Goal: Task Accomplishment & Management: Use online tool/utility

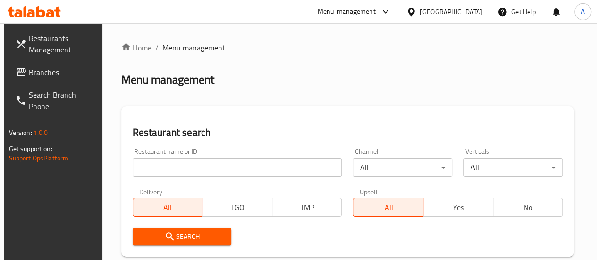
click at [211, 161] on input "search" at bounding box center [238, 167] width 210 height 19
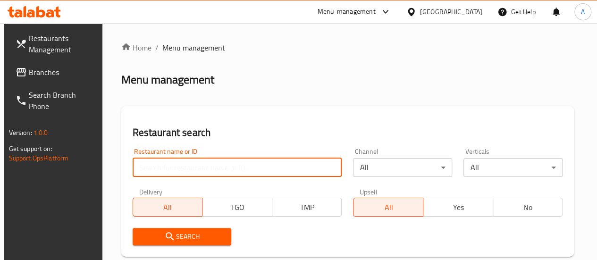
type input "al [DEMOGRAPHIC_DATA]"
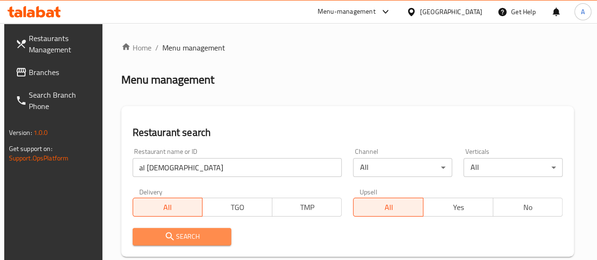
click at [213, 237] on span "Search" at bounding box center [182, 237] width 84 height 12
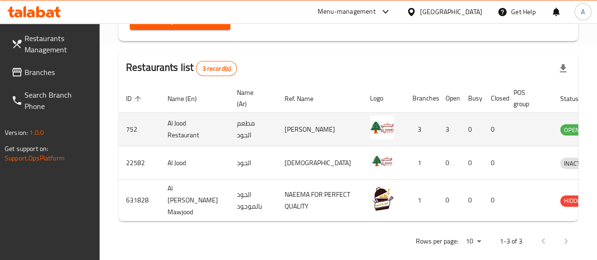
scroll to position [236, 0]
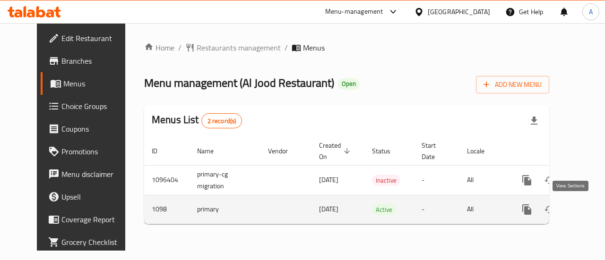
click at [589, 212] on icon "enhanced table" at bounding box center [594, 209] width 11 height 11
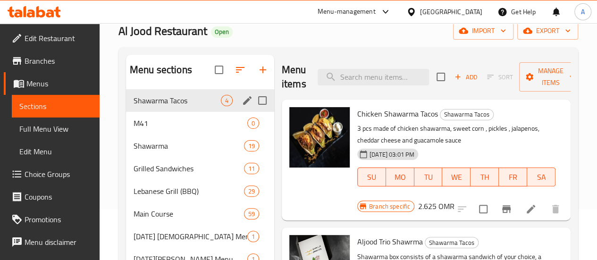
scroll to position [47, 0]
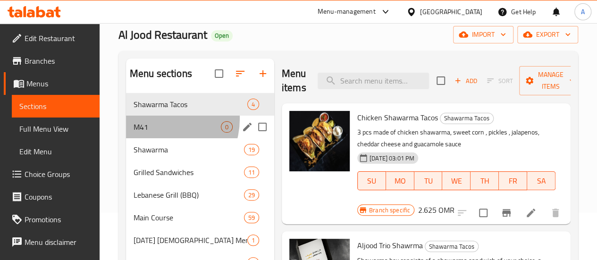
click at [157, 133] on div "M41 0" at bounding box center [200, 127] width 148 height 23
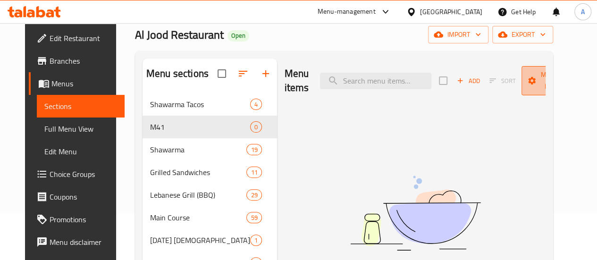
click at [533, 71] on span "Manage items" at bounding box center [553, 81] width 48 height 24
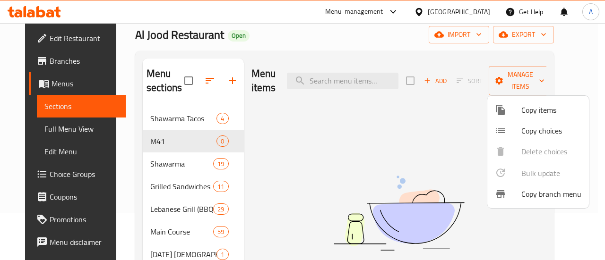
click at [337, 119] on div at bounding box center [302, 130] width 605 height 260
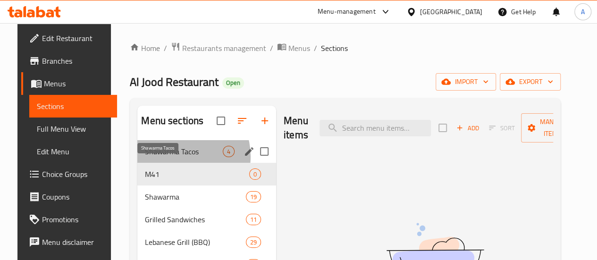
click at [169, 157] on span "Shawarma Tacos" at bounding box center [184, 151] width 78 height 11
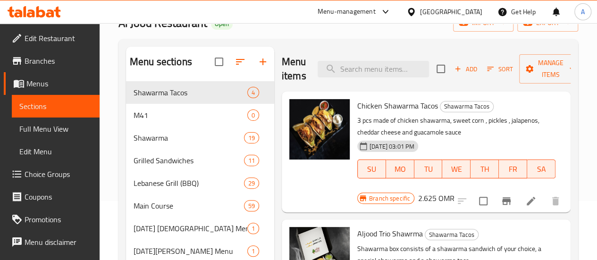
scroll to position [94, 0]
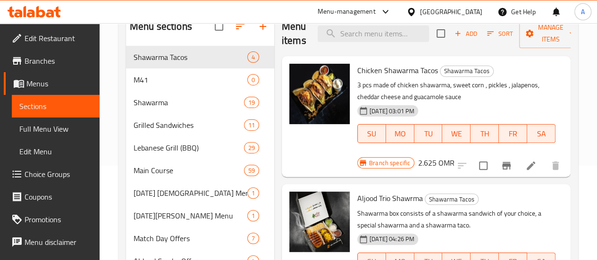
click at [44, 175] on span "Choice Groups" at bounding box center [59, 174] width 68 height 11
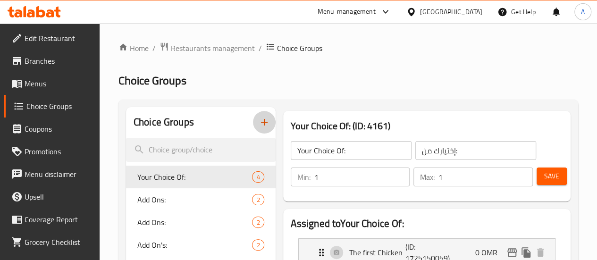
click at [259, 123] on icon "button" at bounding box center [264, 122] width 11 height 11
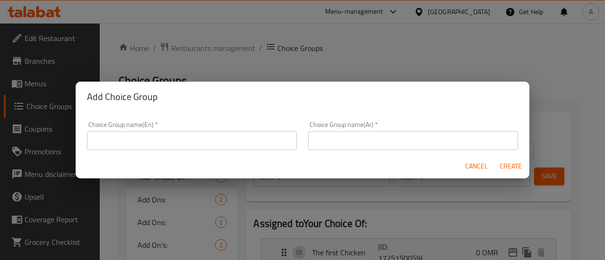
click at [239, 144] on input "text" at bounding box center [192, 140] width 210 height 19
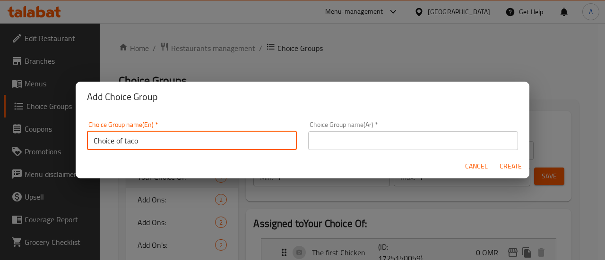
type input "Choice of taco"
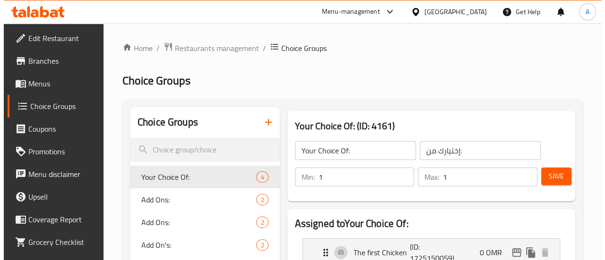
scroll to position [47, 0]
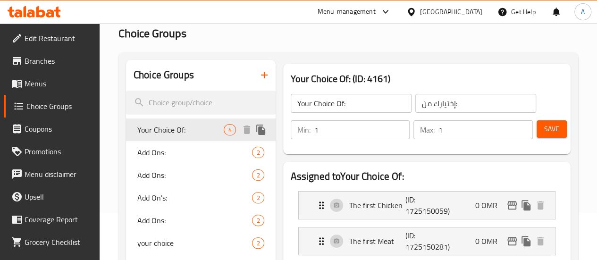
click at [162, 130] on span "Your Choice Of:" at bounding box center [180, 129] width 87 height 11
click at [259, 73] on icon "button" at bounding box center [264, 74] width 11 height 11
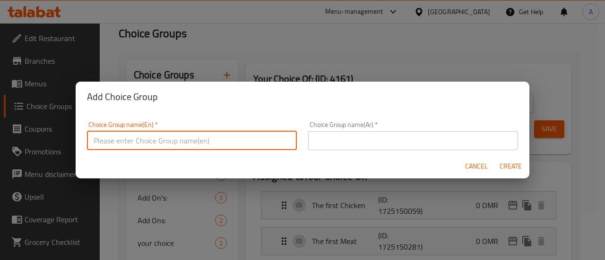
click at [234, 146] on input "text" at bounding box center [192, 140] width 210 height 19
type input "Choice of Shawarma:"
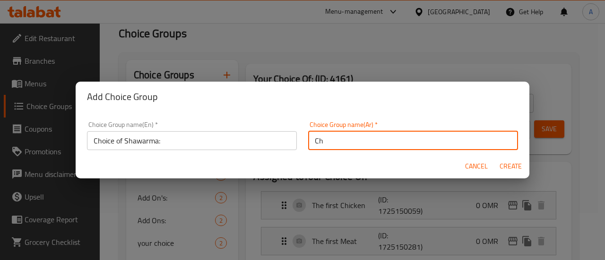
type input "C"
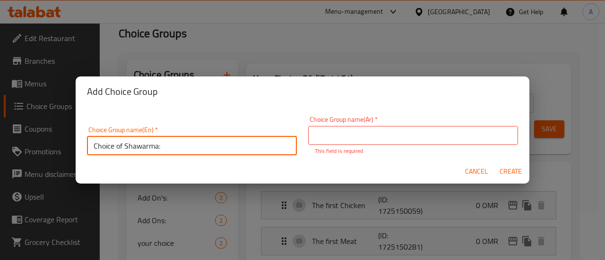
drag, startPoint x: 170, startPoint y: 148, endPoint x: 110, endPoint y: 152, distance: 60.1
click at [110, 152] on input "Choice of Shawarma:" at bounding box center [192, 146] width 210 height 19
click at [187, 145] on input "Choice of Shawarma:" at bounding box center [192, 146] width 210 height 19
click at [188, 145] on input "Choice of Shawarma:" at bounding box center [192, 146] width 210 height 19
click at [188, 147] on input "Choice of Shawarma:" at bounding box center [192, 146] width 210 height 19
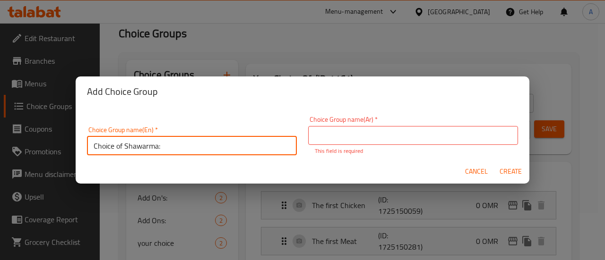
scroll to position [2, 0]
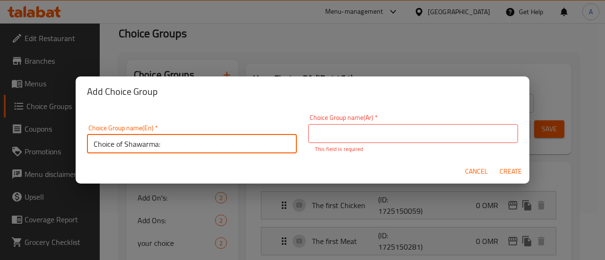
drag, startPoint x: 209, startPoint y: 149, endPoint x: 16, endPoint y: 162, distance: 193.2
click at [16, 162] on div "Add Choice Group Choice Group name(En)   * Choice of Shawarma: Choice Group nam…" at bounding box center [302, 130] width 605 height 260
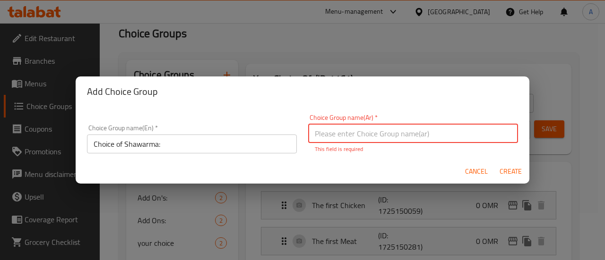
click at [439, 137] on input "text" at bounding box center [413, 133] width 210 height 19
type input "نوعية شاورما"
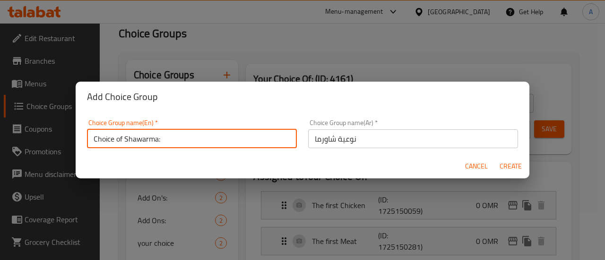
click at [172, 141] on input "Choice of Shawarma:" at bounding box center [192, 138] width 210 height 19
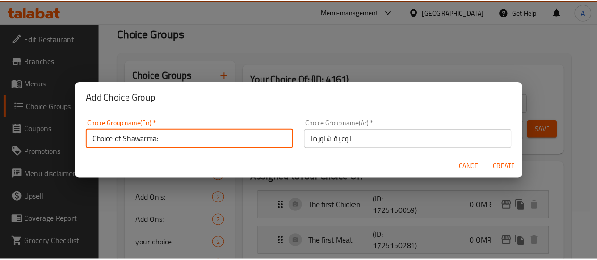
scroll to position [0, 0]
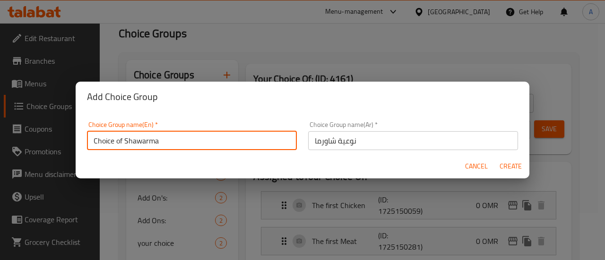
type input "Choice of Shawarma"
click at [519, 169] on span "Create" at bounding box center [510, 167] width 23 height 12
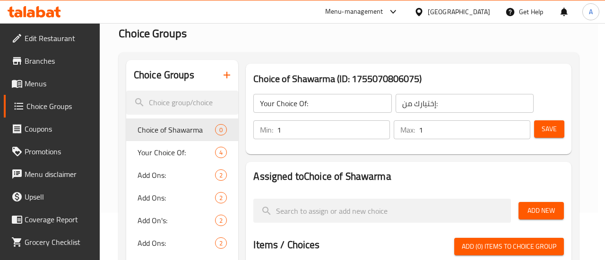
type input "Choice of Shawarma"
type input "نوعية شاورما"
type input "0"
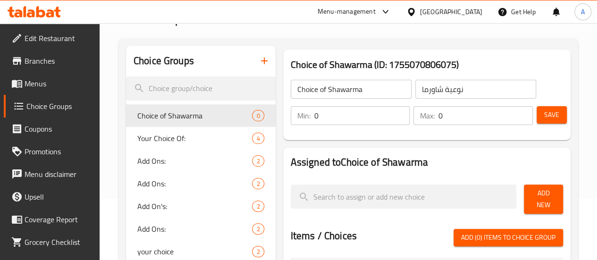
scroll to position [47, 0]
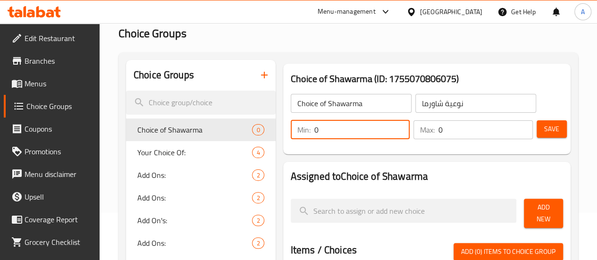
drag, startPoint x: 310, startPoint y: 137, endPoint x: 275, endPoint y: 134, distance: 35.1
click at [291, 134] on div "Min: 0 ​" at bounding box center [350, 129] width 119 height 19
type input "1"
click at [469, 129] on input "0" at bounding box center [486, 129] width 94 height 19
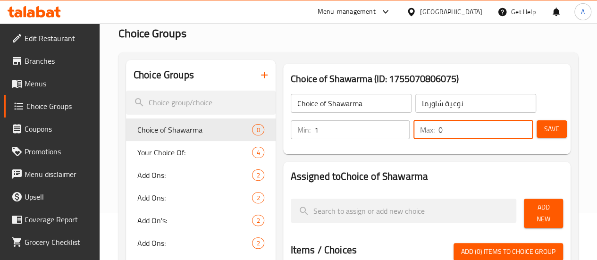
click at [551, 127] on span "Save" at bounding box center [552, 129] width 15 height 12
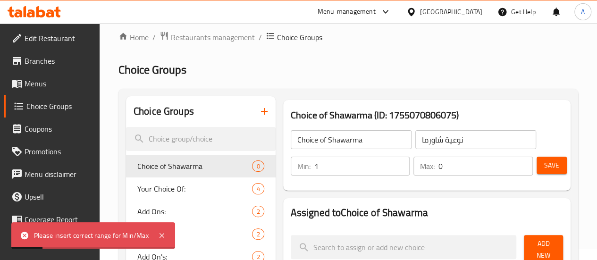
scroll to position [0, 0]
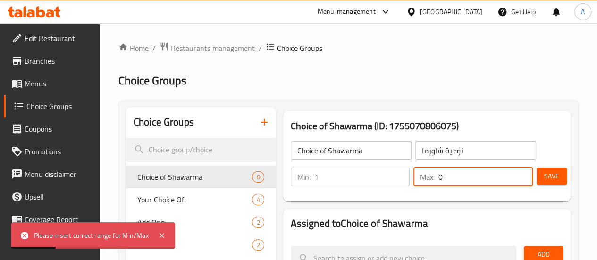
drag, startPoint x: 445, startPoint y: 171, endPoint x: 406, endPoint y: 174, distance: 39.8
click at [414, 174] on div "Max: 0 ​" at bounding box center [473, 177] width 119 height 19
type input "1"
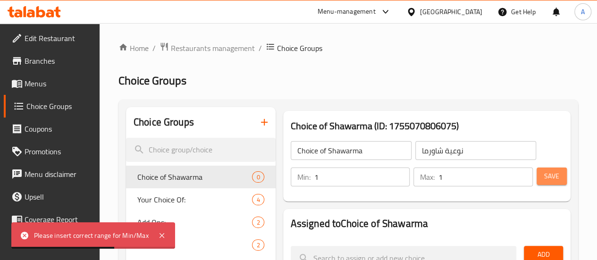
drag, startPoint x: 540, startPoint y: 179, endPoint x: 535, endPoint y: 254, distance: 74.8
click at [543, 179] on button "Save" at bounding box center [552, 176] width 30 height 17
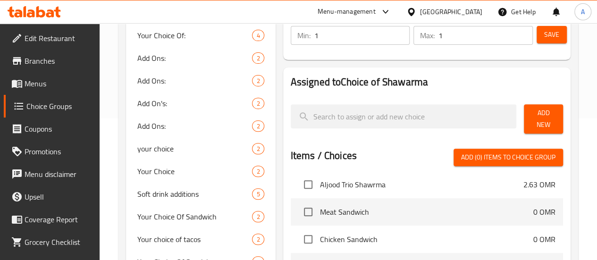
scroll to position [47, 0]
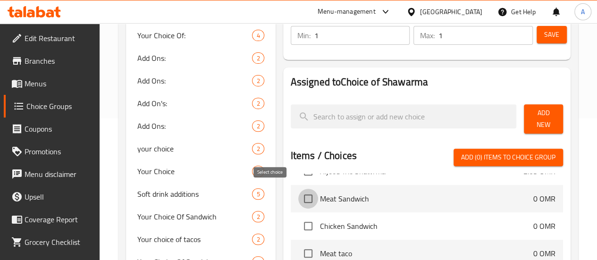
drag, startPoint x: 271, startPoint y: 194, endPoint x: 274, endPoint y: 218, distance: 24.8
click at [299, 194] on input "checkbox" at bounding box center [309, 199] width 20 height 20
checkbox input "true"
click at [299, 220] on input "checkbox" at bounding box center [309, 226] width 20 height 20
checkbox input "true"
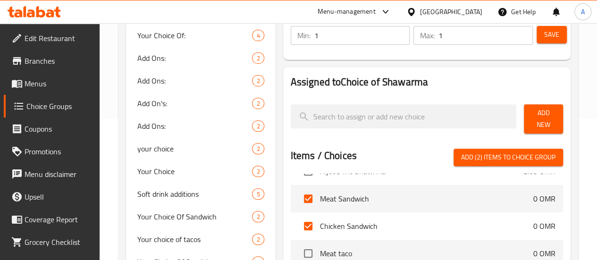
drag, startPoint x: 531, startPoint y: 155, endPoint x: 505, endPoint y: 92, distance: 68.4
click at [530, 155] on span "Add (2) items to choice group" at bounding box center [508, 158] width 94 height 12
checkbox input "false"
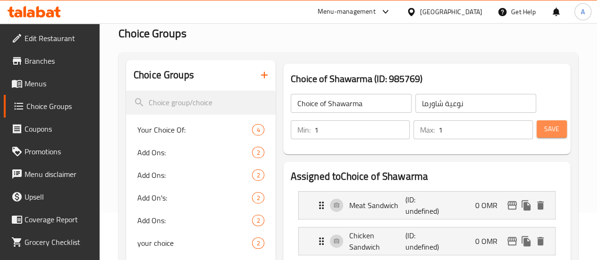
click at [547, 129] on span "Save" at bounding box center [552, 129] width 15 height 12
click at [259, 77] on icon "button" at bounding box center [264, 74] width 11 height 11
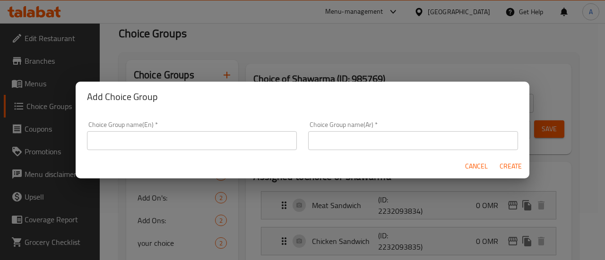
click at [232, 141] on input "text" at bounding box center [192, 140] width 210 height 19
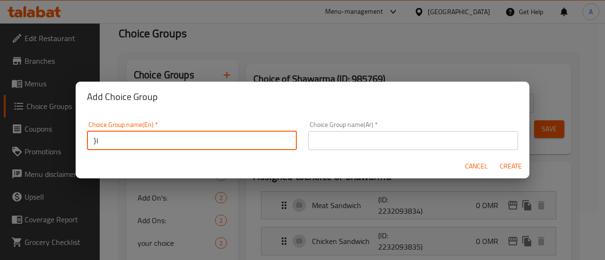
type input "}"
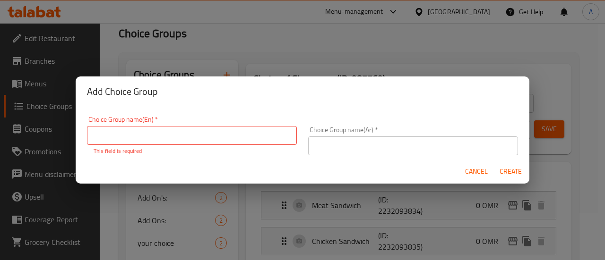
drag, startPoint x: 229, startPoint y: 119, endPoint x: 238, endPoint y: 137, distance: 19.6
click at [235, 138] on div "Choice Group name(En)   * Choice Group name(En) * This field is required" at bounding box center [192, 135] width 210 height 39
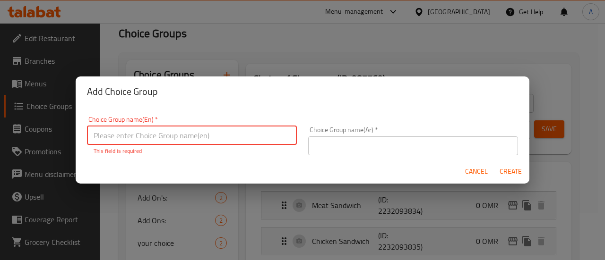
click at [238, 137] on input "text" at bounding box center [192, 135] width 210 height 19
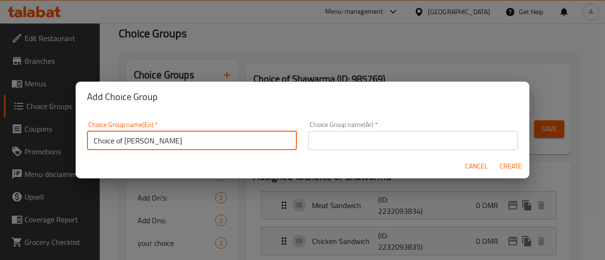
type input "Choice of [PERSON_NAME]"
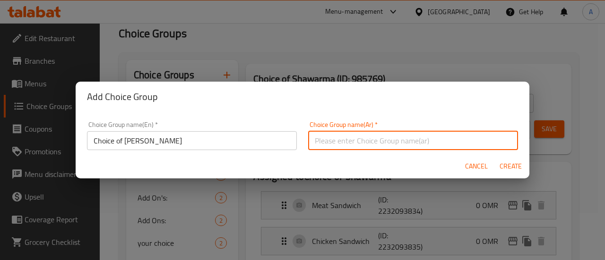
type input "ا"
type input "نوعية تاكو شاورما"
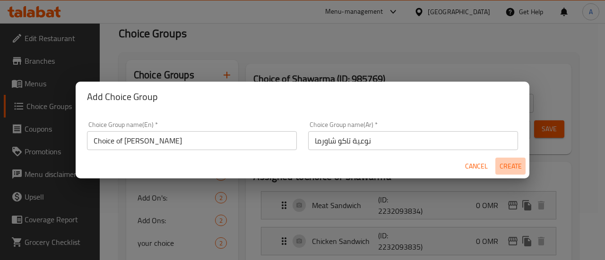
click at [512, 166] on span "Create" at bounding box center [510, 167] width 23 height 12
type input "Choice of [PERSON_NAME]"
type input "نوعية تاكو شاورما"
type input "0"
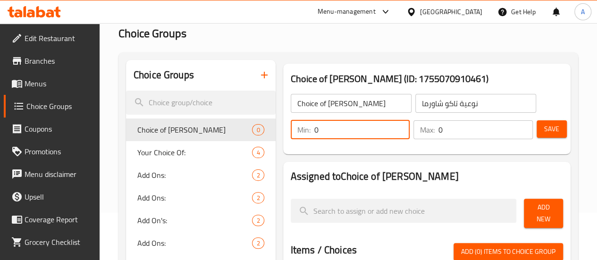
drag, startPoint x: 325, startPoint y: 128, endPoint x: 282, endPoint y: 121, distance: 43.0
click at [289, 119] on div "Min: 0 ​" at bounding box center [350, 130] width 123 height 23
drag, startPoint x: 299, startPoint y: 128, endPoint x: 283, endPoint y: 135, distance: 17.4
click at [291, 136] on div "Min: 0 ​" at bounding box center [350, 129] width 119 height 19
type input "1"
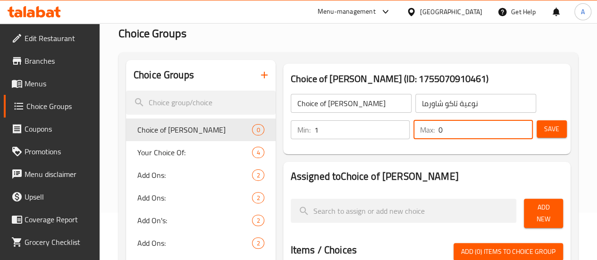
click at [414, 131] on div "Max: 0 ​" at bounding box center [473, 129] width 119 height 19
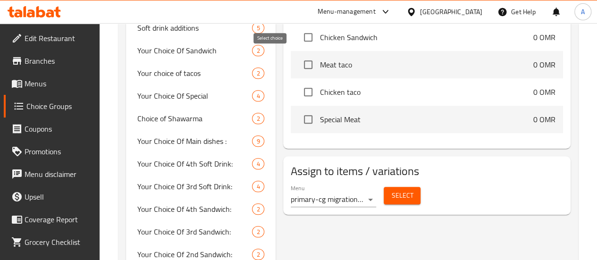
type input "1"
click at [299, 64] on input "checkbox" at bounding box center [309, 65] width 20 height 20
checkbox input "true"
click at [299, 88] on input "checkbox" at bounding box center [309, 92] width 20 height 20
checkbox input "true"
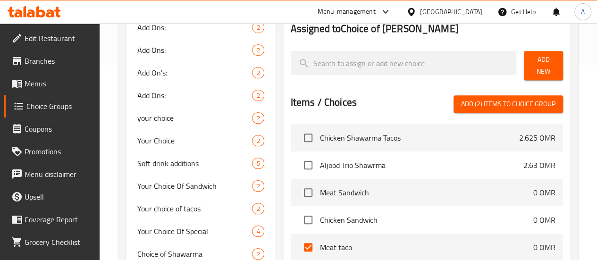
scroll to position [94, 0]
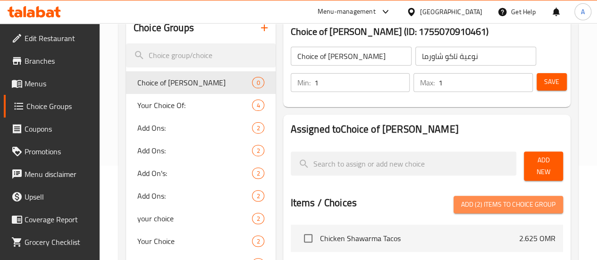
click at [496, 199] on span "Add (2) items to choice group" at bounding box center [508, 205] width 94 height 12
checkbox input "false"
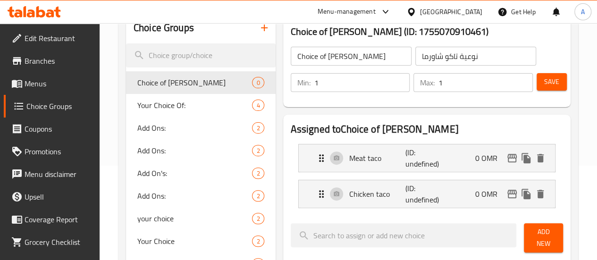
drag, startPoint x: 543, startPoint y: 80, endPoint x: 514, endPoint y: 113, distance: 43.9
click at [545, 79] on span "Save" at bounding box center [552, 82] width 15 height 12
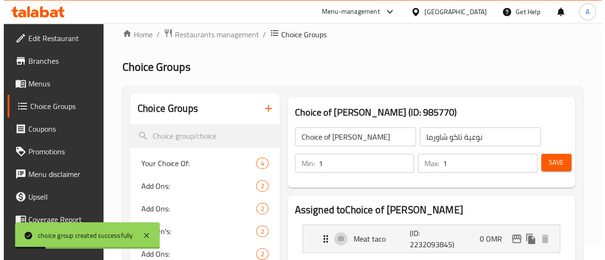
scroll to position [0, 0]
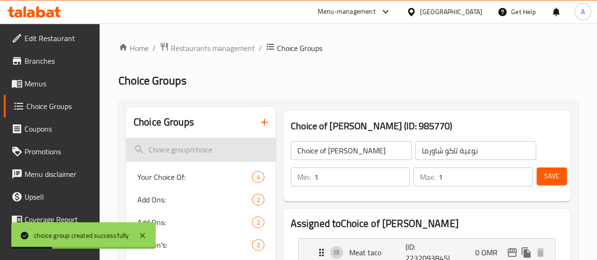
click at [158, 152] on input "search" at bounding box center [201, 150] width 150 height 24
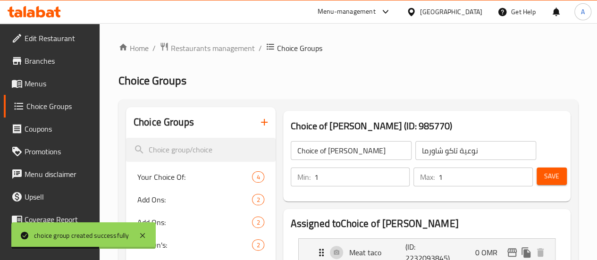
click at [213, 124] on div "Choice Groups" at bounding box center [201, 122] width 150 height 31
click at [259, 119] on icon "button" at bounding box center [264, 122] width 11 height 11
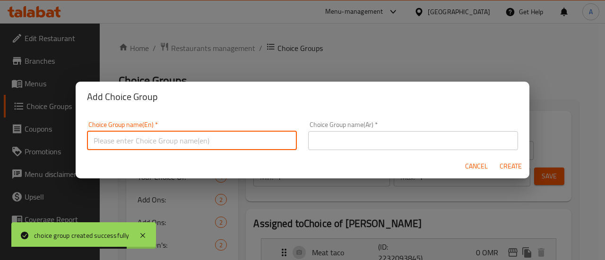
drag, startPoint x: 231, startPoint y: 139, endPoint x: 216, endPoint y: 134, distance: 16.0
click at [231, 140] on input "text" at bounding box center [192, 140] width 210 height 19
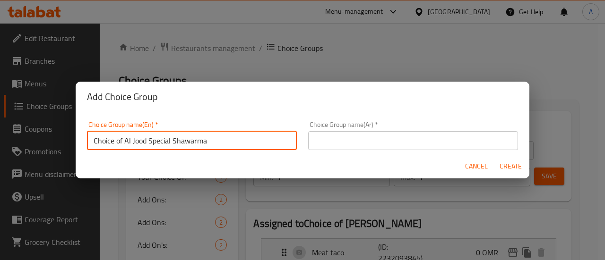
type input "Choice of Al Jood Special Shawarma"
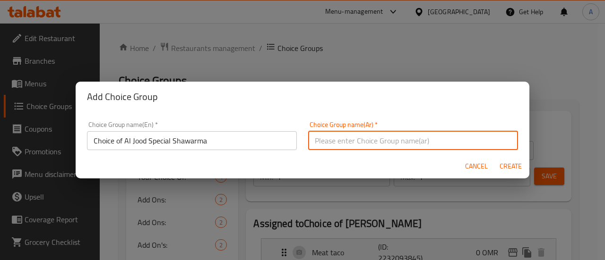
click at [372, 138] on input "text" at bounding box center [413, 140] width 210 height 19
click at [333, 139] on input "نوعية شاورما" at bounding box center [413, 140] width 210 height 19
click at [336, 141] on input "نوعية شاورما" at bounding box center [413, 140] width 210 height 19
type input "نوعية الجود سبيشيل شاورما"
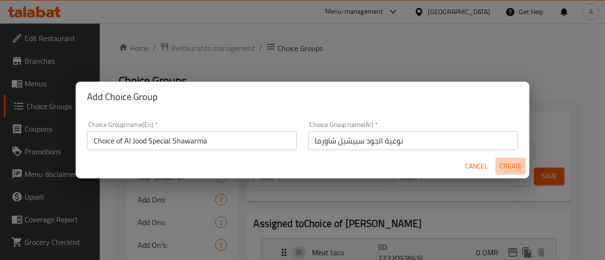
click at [513, 164] on span "Create" at bounding box center [510, 167] width 23 height 12
type input "Choice of Al Jood Special Shawarma"
type input "نوعية الجود سبيشيل شاورما"
type input "0"
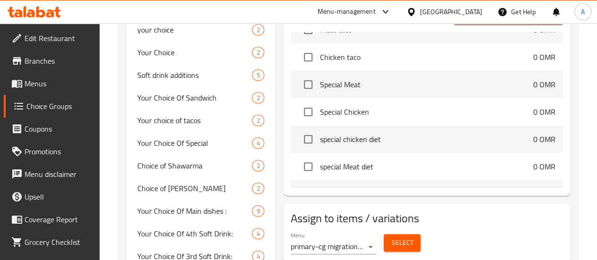
scroll to position [94, 0]
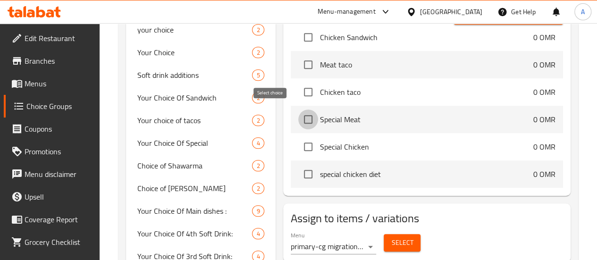
drag, startPoint x: 276, startPoint y: 119, endPoint x: 271, endPoint y: 142, distance: 24.1
click at [299, 119] on input "checkbox" at bounding box center [309, 120] width 20 height 20
checkbox input "true"
click at [299, 145] on input "checkbox" at bounding box center [309, 147] width 20 height 20
checkbox input "true"
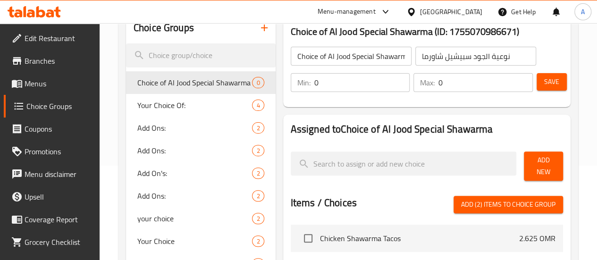
click at [523, 199] on span "Add (2) items to choice group" at bounding box center [508, 205] width 94 height 12
checkbox input "false"
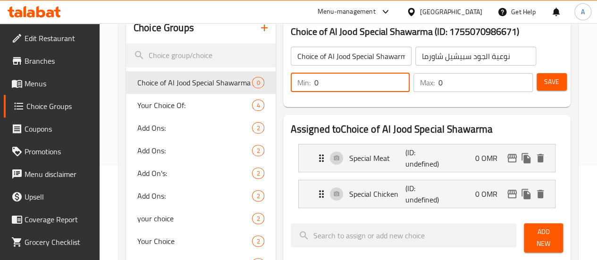
drag, startPoint x: 315, startPoint y: 84, endPoint x: 289, endPoint y: 86, distance: 26.1
click at [285, 91] on div "Min: 0 ​ Max: 0 ​ Save" at bounding box center [425, 83] width 280 height 30
type input "1"
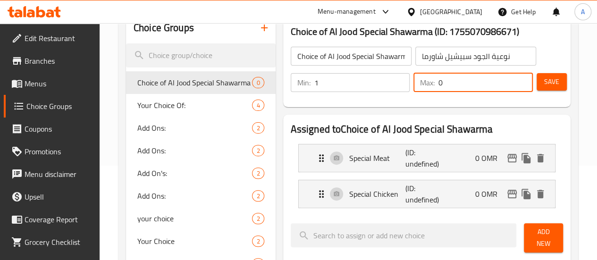
drag, startPoint x: 368, startPoint y: 82, endPoint x: 369, endPoint y: 90, distance: 8.2
click at [364, 82] on div "Min: 1 ​ Max: 0 ​" at bounding box center [412, 82] width 250 height 26
type input "1"
drag, startPoint x: 543, startPoint y: 84, endPoint x: 543, endPoint y: 146, distance: 62.8
click at [545, 84] on span "Save" at bounding box center [552, 82] width 15 height 12
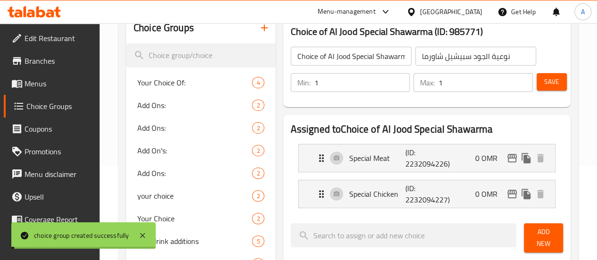
scroll to position [331, 0]
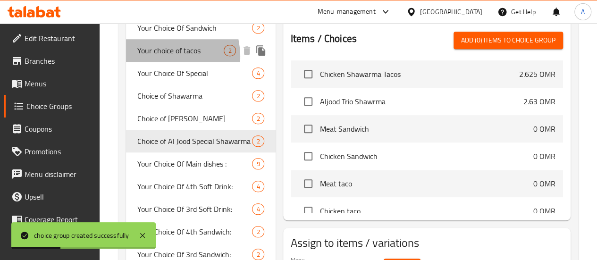
click at [158, 56] on span "Your choice of tacos" at bounding box center [180, 50] width 87 height 11
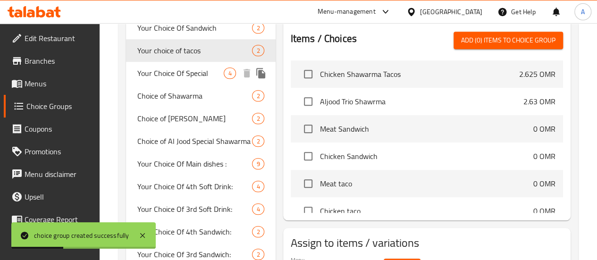
type input "Your choice of tacos"
type input "اختيارك من التاكو"
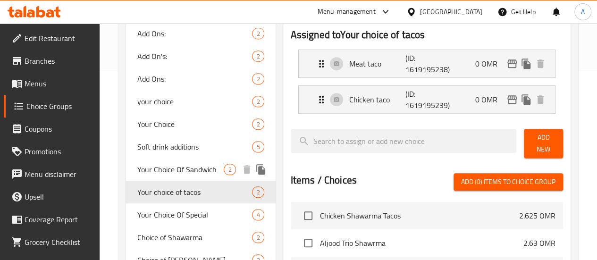
scroll to position [0, 0]
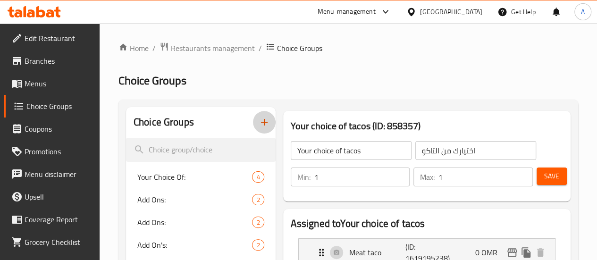
click at [253, 130] on button "button" at bounding box center [264, 122] width 23 height 23
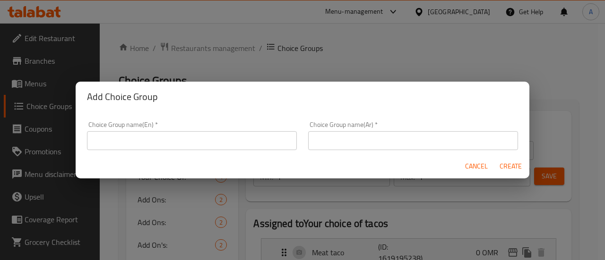
click at [167, 135] on input "text" at bounding box center [192, 140] width 210 height 19
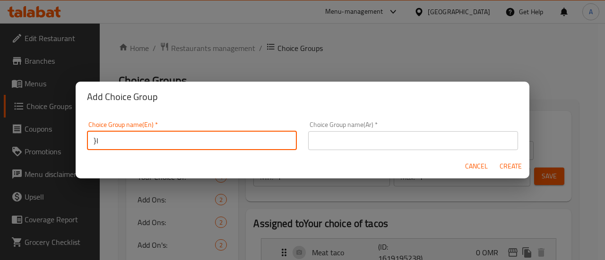
type input "}"
type input "Choice of Soft Drink"
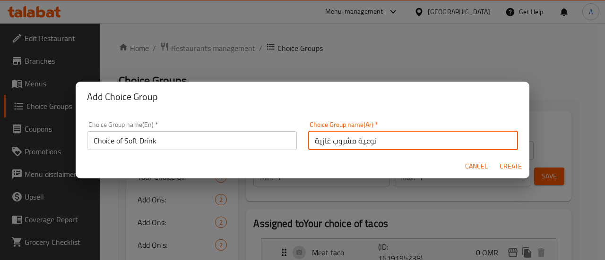
type input "نوعية مشروب غازية"
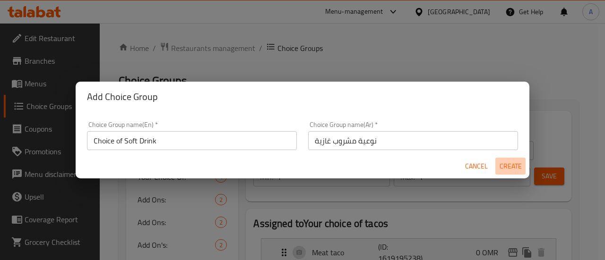
click at [509, 165] on span "Create" at bounding box center [510, 167] width 23 height 12
type input "Choice of Soft Drink"
type input "نوعية مشروب غازية"
type input "0"
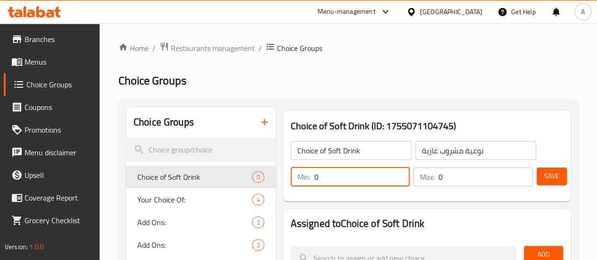
drag, startPoint x: 282, startPoint y: 181, endPoint x: 243, endPoint y: 177, distance: 39.4
click at [280, 177] on div "Choice of Soft Drink (ID: 1755071104745) Choice of Soft Drink ​ نوعية مشروب غاز…" at bounding box center [427, 156] width 295 height 98
type input "1"
click at [376, 178] on div "Min: 1 ​ Max: 0 ​" at bounding box center [412, 177] width 250 height 26
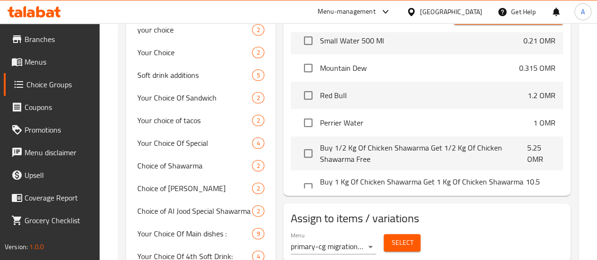
scroll to position [21227, 0]
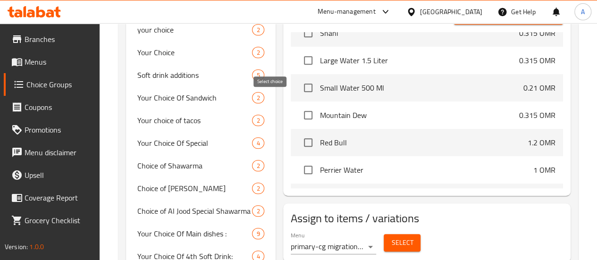
type input "1"
drag, startPoint x: 270, startPoint y: 102, endPoint x: 478, endPoint y: 137, distance: 210.9
click at [299, 105] on input "checkbox" at bounding box center [309, 115] width 20 height 20
checkbox input "true"
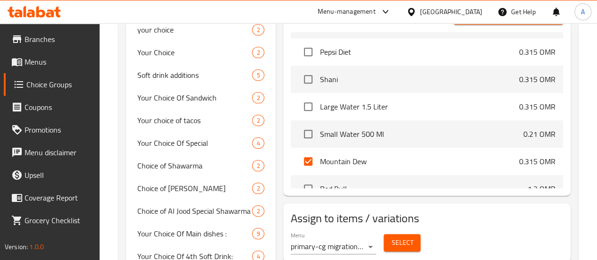
scroll to position [21132, 0]
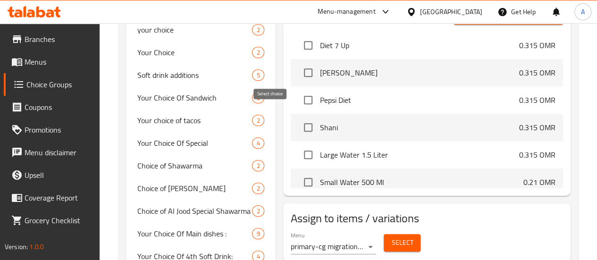
click at [299, 118] on input "checkbox" at bounding box center [309, 128] width 20 height 20
checkbox input "true"
drag, startPoint x: 269, startPoint y: 91, endPoint x: 275, endPoint y: 84, distance: 9.7
click at [299, 91] on input "checkbox" at bounding box center [309, 100] width 20 height 20
checkbox input "true"
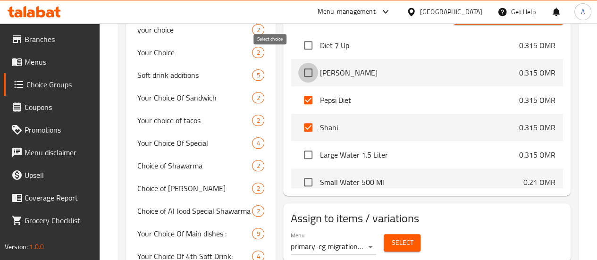
click at [299, 63] on input "checkbox" at bounding box center [309, 73] width 20 height 20
checkbox input "true"
click at [299, 42] on input "checkbox" at bounding box center [309, 45] width 20 height 20
checkbox input "true"
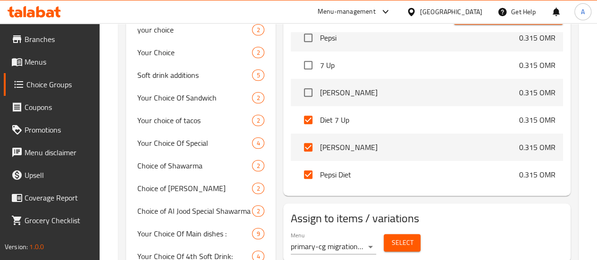
scroll to position [21038, 0]
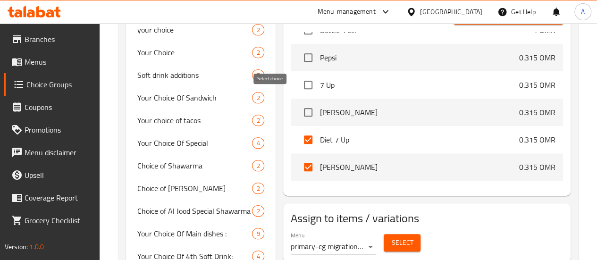
click at [299, 102] on input "checkbox" at bounding box center [309, 112] width 20 height 20
checkbox input "true"
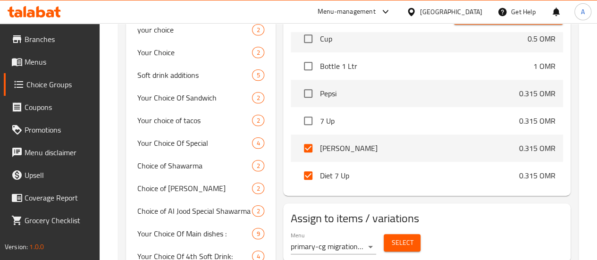
scroll to position [20991, 0]
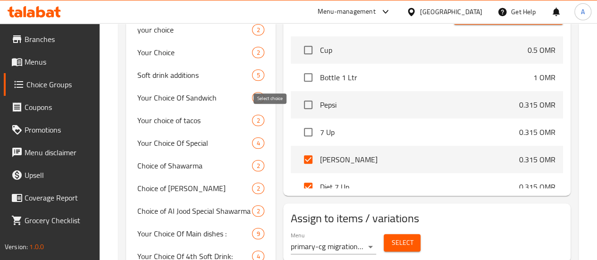
click at [299, 122] on input "checkbox" at bounding box center [309, 132] width 20 height 20
checkbox input "true"
click at [299, 95] on input "checkbox" at bounding box center [309, 105] width 20 height 20
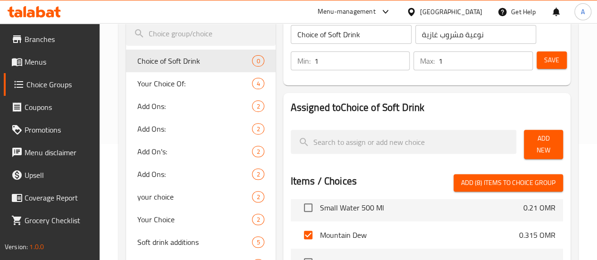
scroll to position [142, 0]
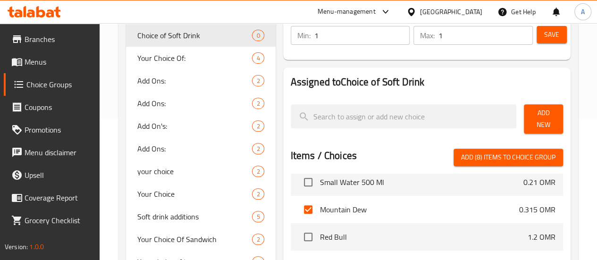
drag, startPoint x: 526, startPoint y: 151, endPoint x: 591, endPoint y: 120, distance: 71.8
click at [526, 152] on span "Add (8) items to choice group" at bounding box center [508, 158] width 94 height 12
checkbox input "false"
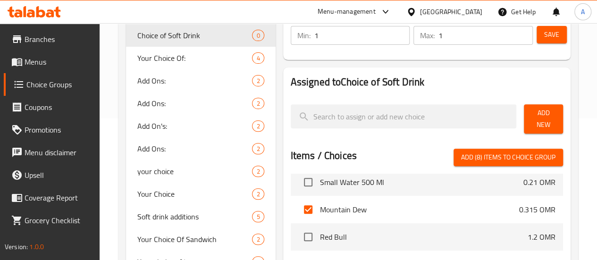
checkbox input "false"
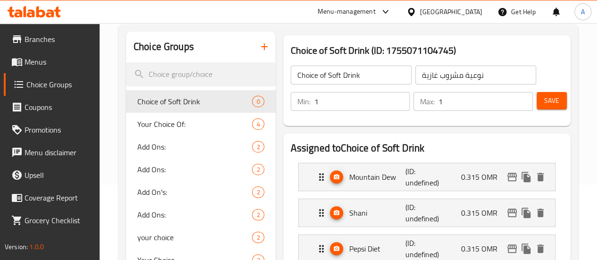
scroll to position [47, 0]
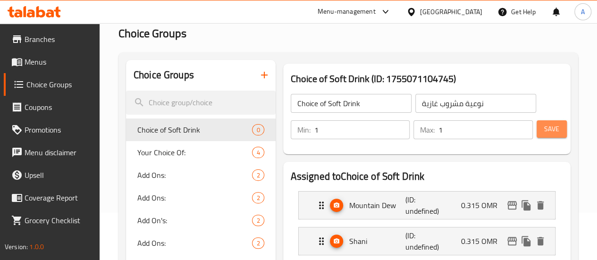
drag, startPoint x: 544, startPoint y: 129, endPoint x: 462, endPoint y: 104, distance: 85.3
click at [545, 128] on span "Save" at bounding box center [552, 129] width 15 height 12
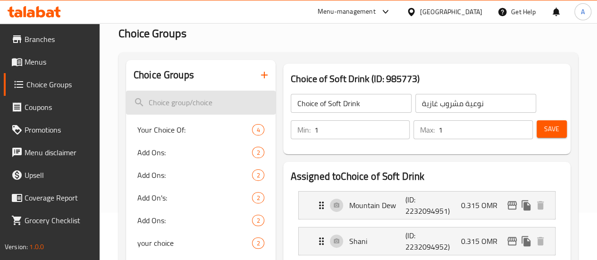
click at [169, 105] on input "search" at bounding box center [201, 103] width 150 height 24
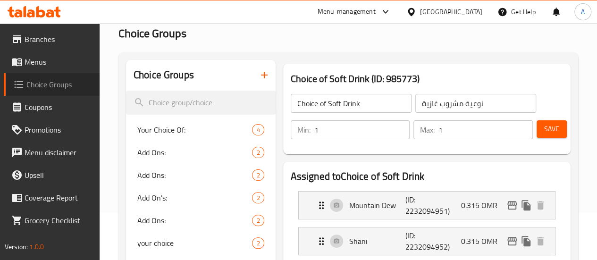
click at [64, 89] on span "Choice Groups" at bounding box center [59, 84] width 66 height 11
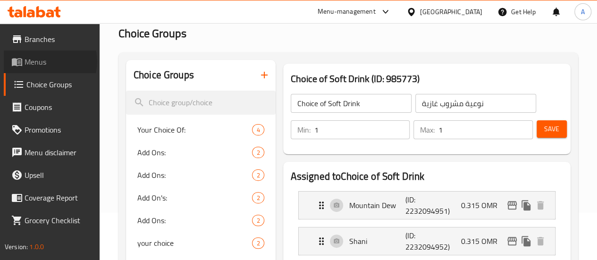
click at [50, 61] on span "Menus" at bounding box center [59, 61] width 68 height 11
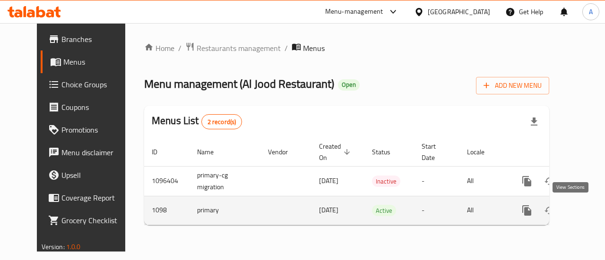
click at [589, 213] on icon "enhanced table" at bounding box center [594, 210] width 11 height 11
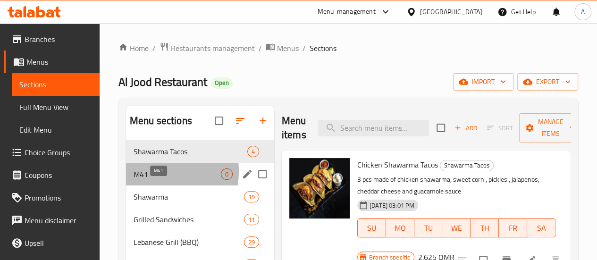
click at [154, 180] on span "M41" at bounding box center [177, 174] width 87 height 11
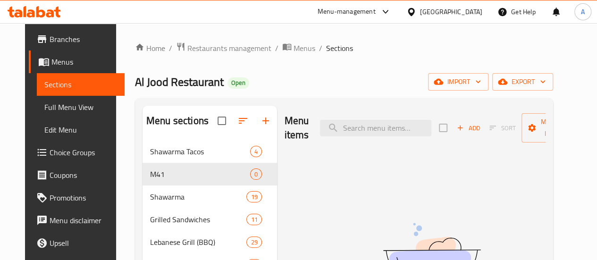
drag, startPoint x: 404, startPoint y: 67, endPoint x: 434, endPoint y: 40, distance: 40.1
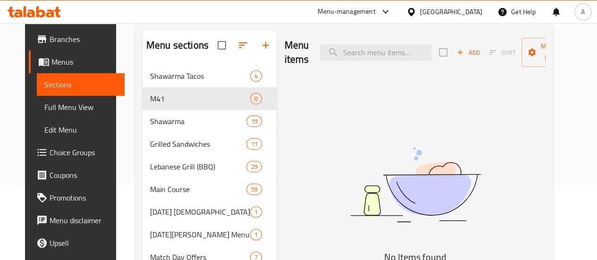
scroll to position [94, 0]
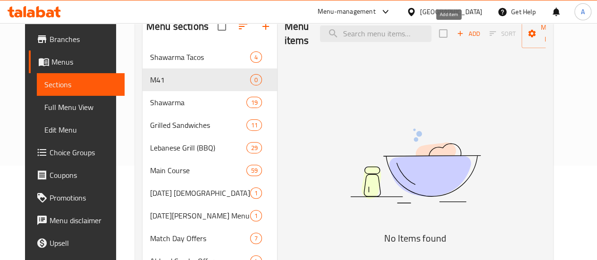
click at [456, 34] on span "Add" at bounding box center [469, 33] width 26 height 11
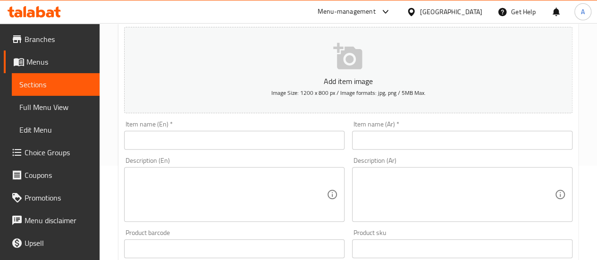
click at [268, 143] on input "text" at bounding box center [234, 140] width 221 height 19
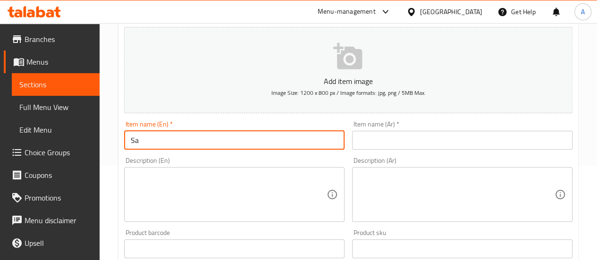
type input "S"
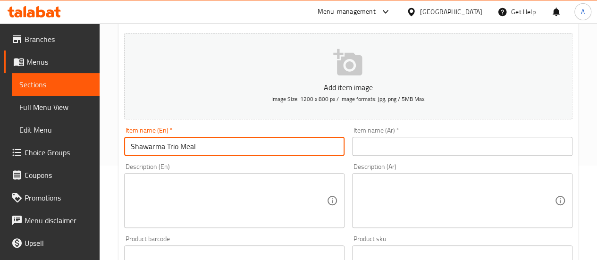
type input "Shawarma Trio Meal"
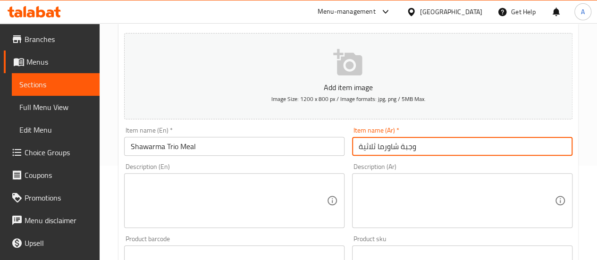
scroll to position [142, 0]
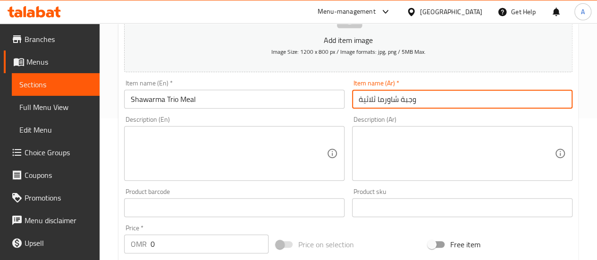
type input "وجبة شاورما ثلاثية"
drag, startPoint x: 270, startPoint y: 139, endPoint x: 277, endPoint y: 150, distance: 12.7
click at [270, 139] on textarea at bounding box center [229, 153] width 196 height 45
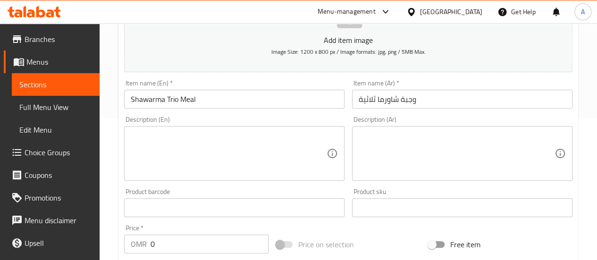
click at [467, 125] on div "Description (Ar) Description (Ar)" at bounding box center [462, 148] width 221 height 65
click at [463, 133] on textarea at bounding box center [457, 153] width 196 height 45
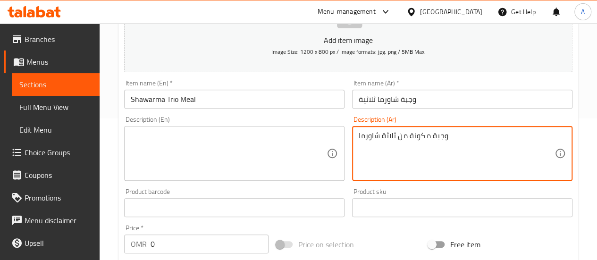
type textarea "وجبة مكونة من ثلاثة شاورما"
drag, startPoint x: 246, startPoint y: 183, endPoint x: 245, endPoint y: 178, distance: 5.7
click at [246, 179] on div "Description (En) Description (En)" at bounding box center [234, 148] width 228 height 72
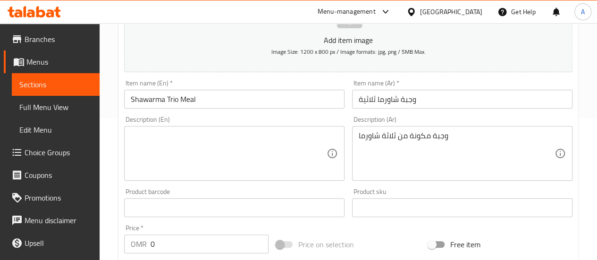
click at [239, 154] on textarea at bounding box center [229, 153] width 196 height 45
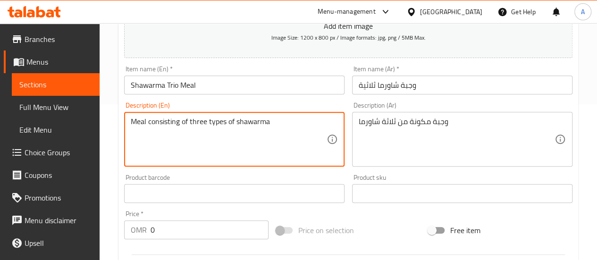
scroll to position [283, 0]
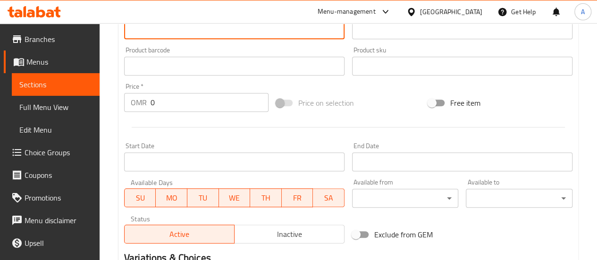
type textarea "Meal consisting of three types of shawarma"
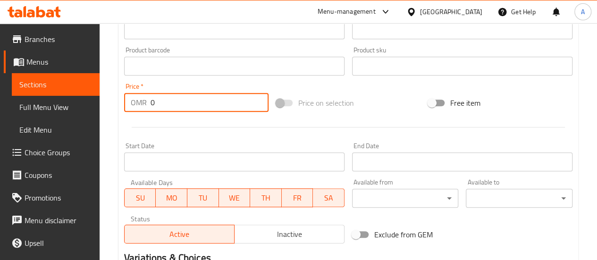
click at [207, 102] on input "0" at bounding box center [210, 102] width 118 height 19
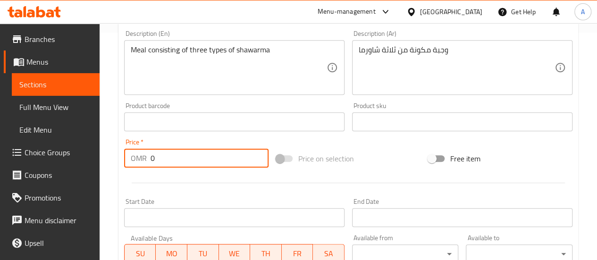
scroll to position [236, 0]
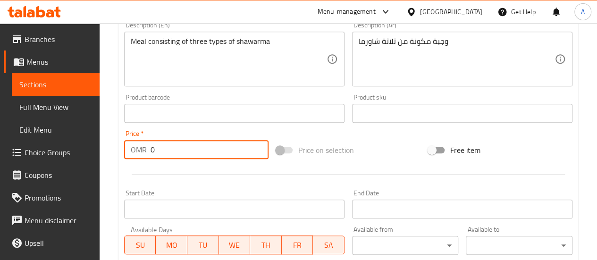
drag, startPoint x: 206, startPoint y: 148, endPoint x: 92, endPoint y: 142, distance: 114.9
click at [92, 142] on div "Edit Restaurant Branches Menus Sections Full Menu View Edit Menu Choice Groups …" at bounding box center [298, 109] width 597 height 644
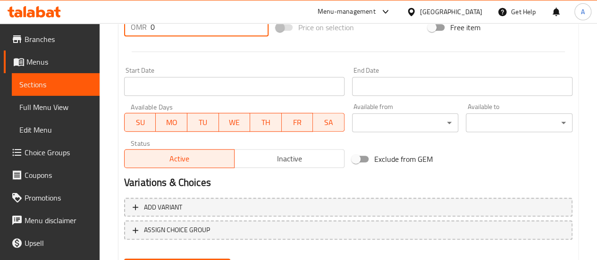
scroll to position [378, 0]
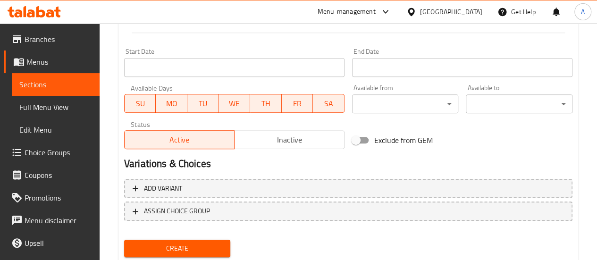
drag, startPoint x: 325, startPoint y: 241, endPoint x: 325, endPoint y: 260, distance: 18.4
click at [322, 245] on div "Create" at bounding box center [348, 248] width 456 height 25
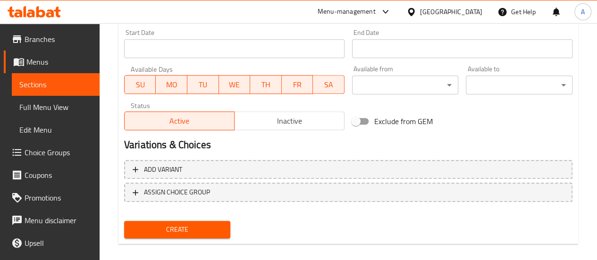
scroll to position [407, 0]
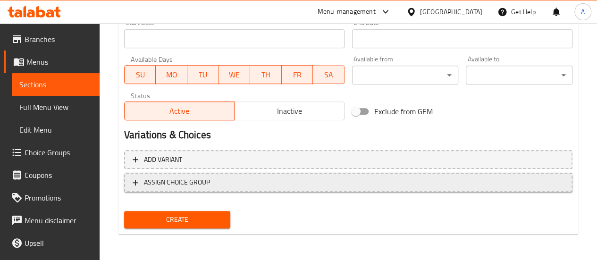
click at [199, 179] on span "ASSIGN CHOICE GROUP" at bounding box center [177, 183] width 66 height 12
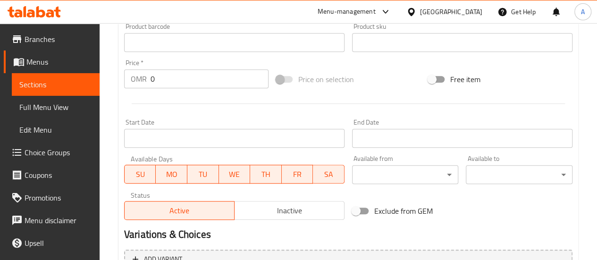
scroll to position [265, 0]
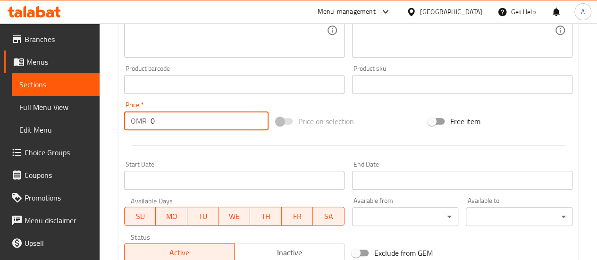
drag, startPoint x: 160, startPoint y: 123, endPoint x: 143, endPoint y: 119, distance: 17.1
click at [143, 119] on div "OMR 0 Price *" at bounding box center [196, 120] width 145 height 19
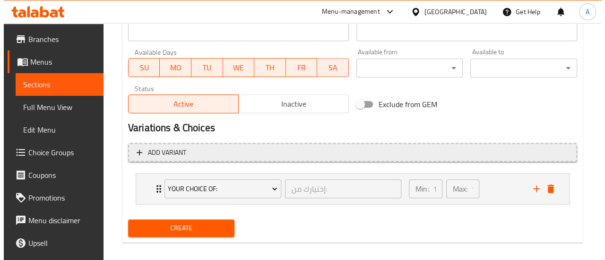
scroll to position [422, 0]
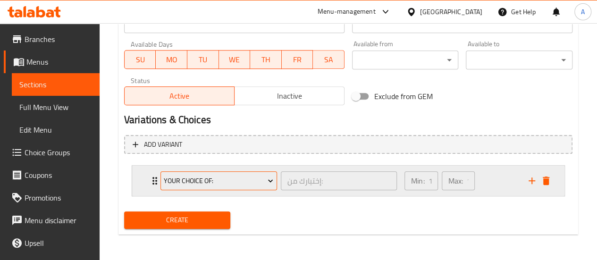
type input "3.611"
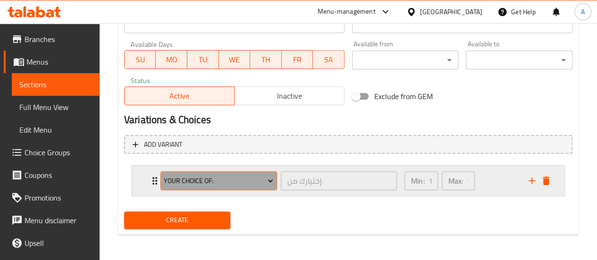
click at [252, 176] on span "Your Choice Of:" at bounding box center [219, 181] width 110 height 12
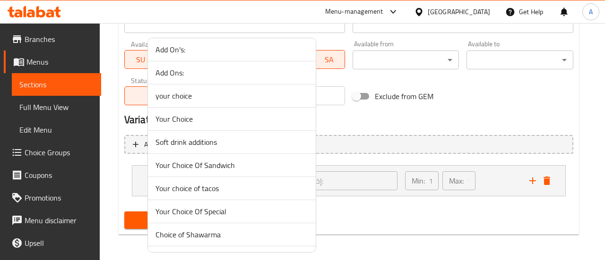
scroll to position [142, 0]
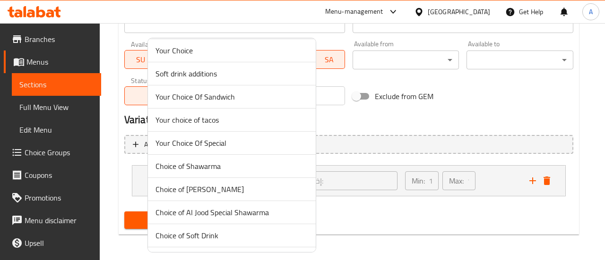
click at [203, 167] on span "Choice of Shawarma" at bounding box center [231, 166] width 153 height 11
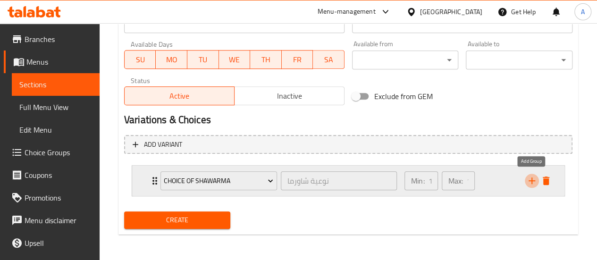
click at [532, 178] on icon "add" at bounding box center [532, 181] width 7 height 7
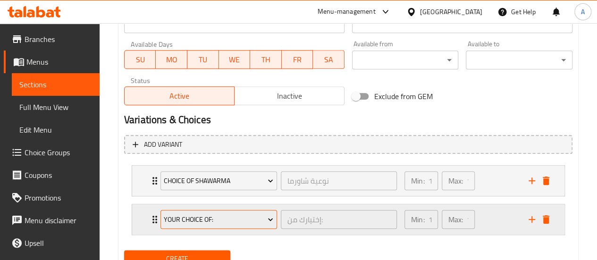
click at [246, 218] on span "Your Choice Of:" at bounding box center [219, 220] width 110 height 12
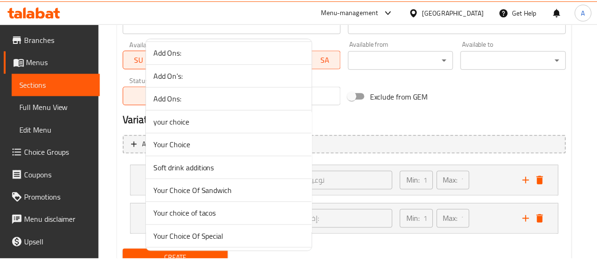
scroll to position [94, 0]
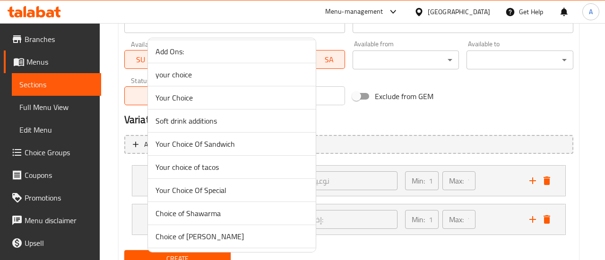
click at [239, 170] on span "Your choice of tacos" at bounding box center [231, 167] width 153 height 11
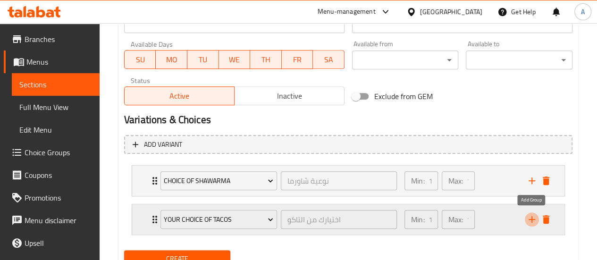
drag, startPoint x: 530, startPoint y: 218, endPoint x: 526, endPoint y: 214, distance: 5.7
click at [531, 218] on icon "add" at bounding box center [532, 219] width 11 height 11
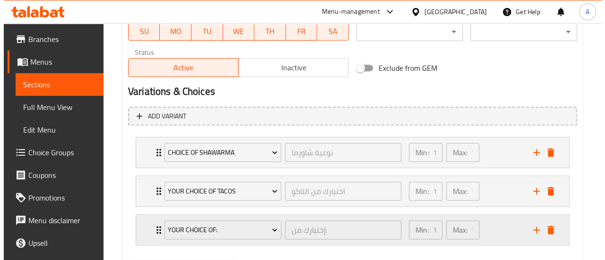
scroll to position [469, 0]
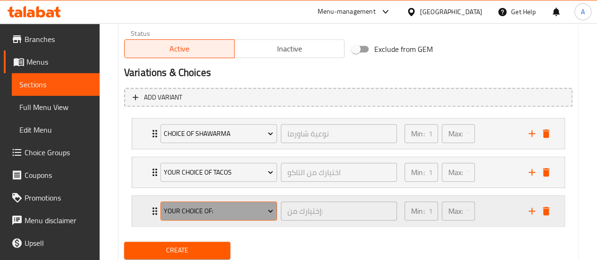
click at [222, 211] on span "Your Choice Of:" at bounding box center [219, 211] width 110 height 12
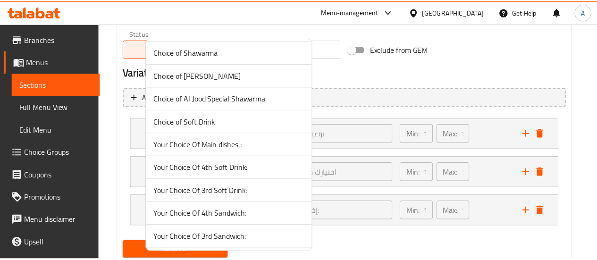
scroll to position [236, 0]
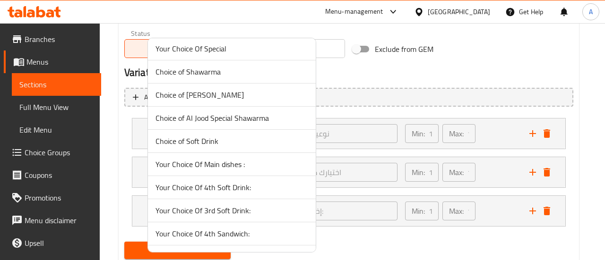
click at [257, 117] on span "Choice of Al Jood Special Shawarma" at bounding box center [231, 117] width 153 height 11
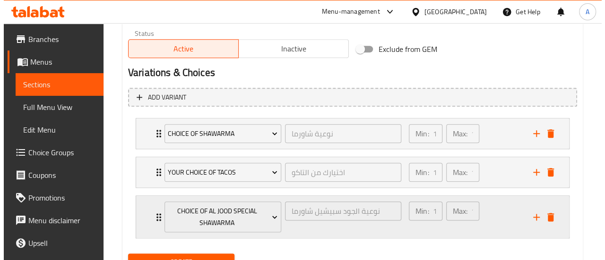
scroll to position [510, 0]
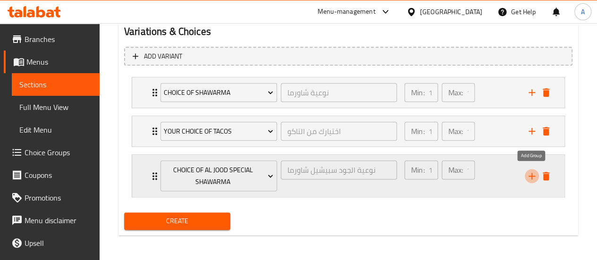
click at [533, 172] on icon "add" at bounding box center [532, 176] width 11 height 11
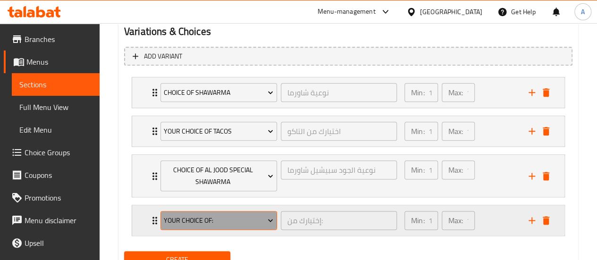
click at [220, 215] on span "Your Choice Of:" at bounding box center [219, 221] width 110 height 12
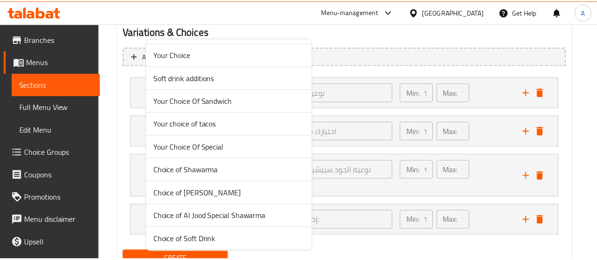
scroll to position [142, 0]
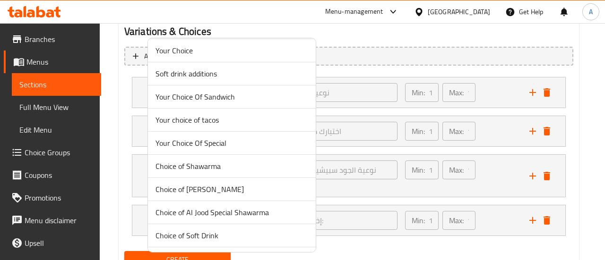
click at [237, 233] on span "Choice of Soft Drink" at bounding box center [231, 235] width 153 height 11
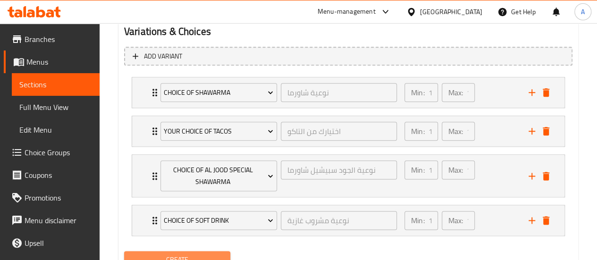
click at [217, 254] on span "Create" at bounding box center [178, 260] width 92 height 12
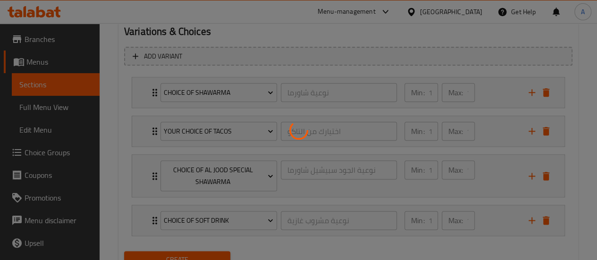
type input "0"
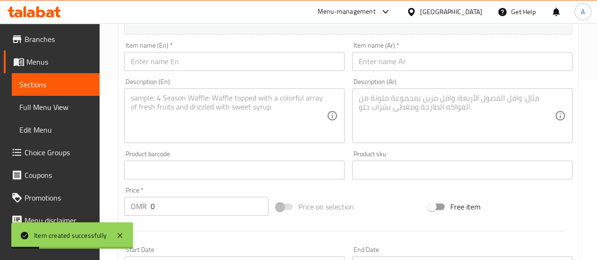
scroll to position [0, 0]
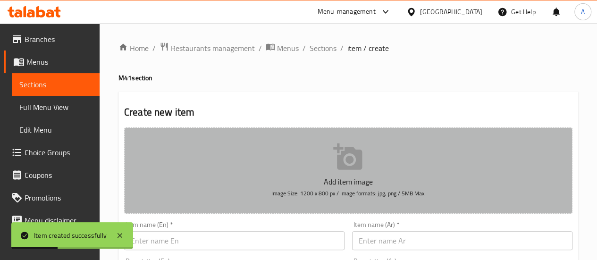
click at [346, 162] on icon "button" at bounding box center [348, 157] width 30 height 30
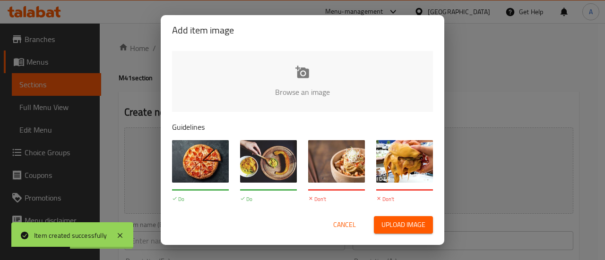
click at [522, 60] on div "Add item image Browse an image Guidelines Do Images should be high-quality and …" at bounding box center [302, 130] width 605 height 260
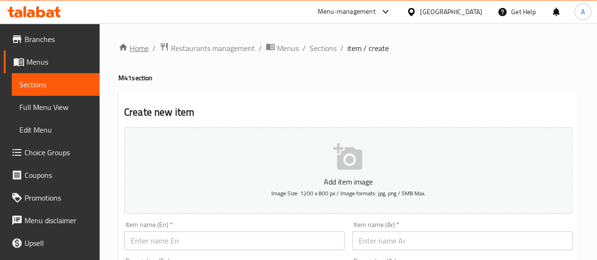
click at [135, 49] on link "Home" at bounding box center [134, 48] width 30 height 11
